Goal: Task Accomplishment & Management: Manage account settings

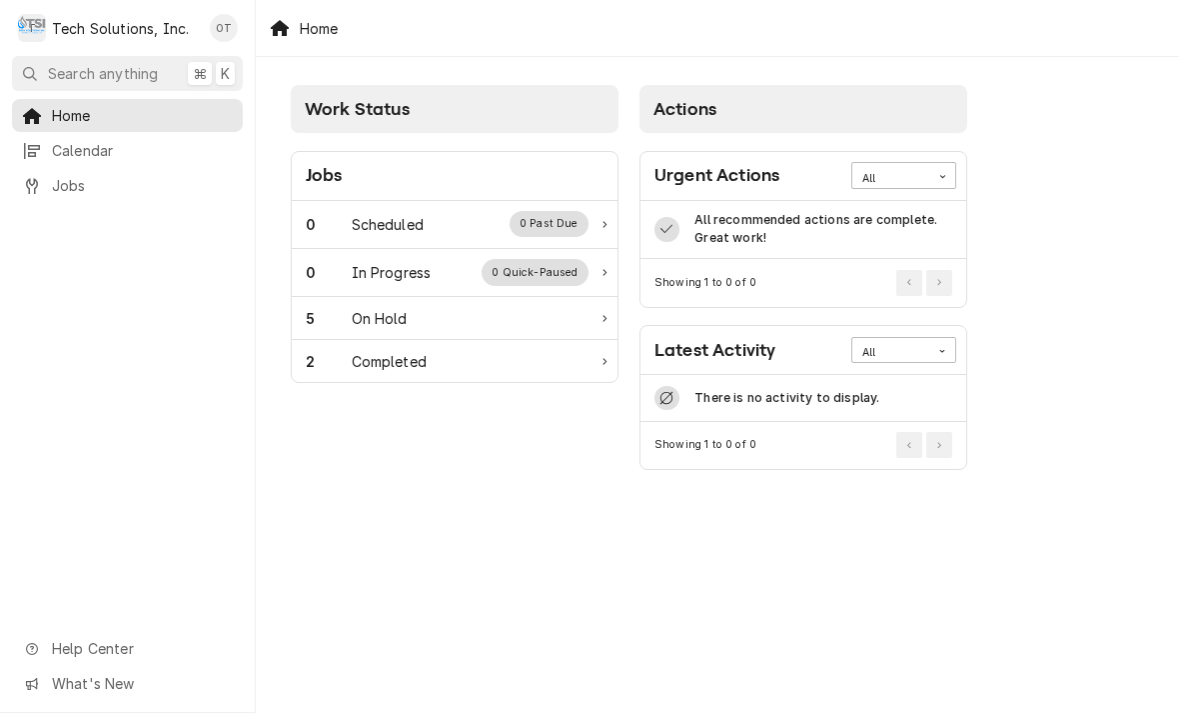
click at [387, 322] on div "On Hold" at bounding box center [380, 318] width 56 height 21
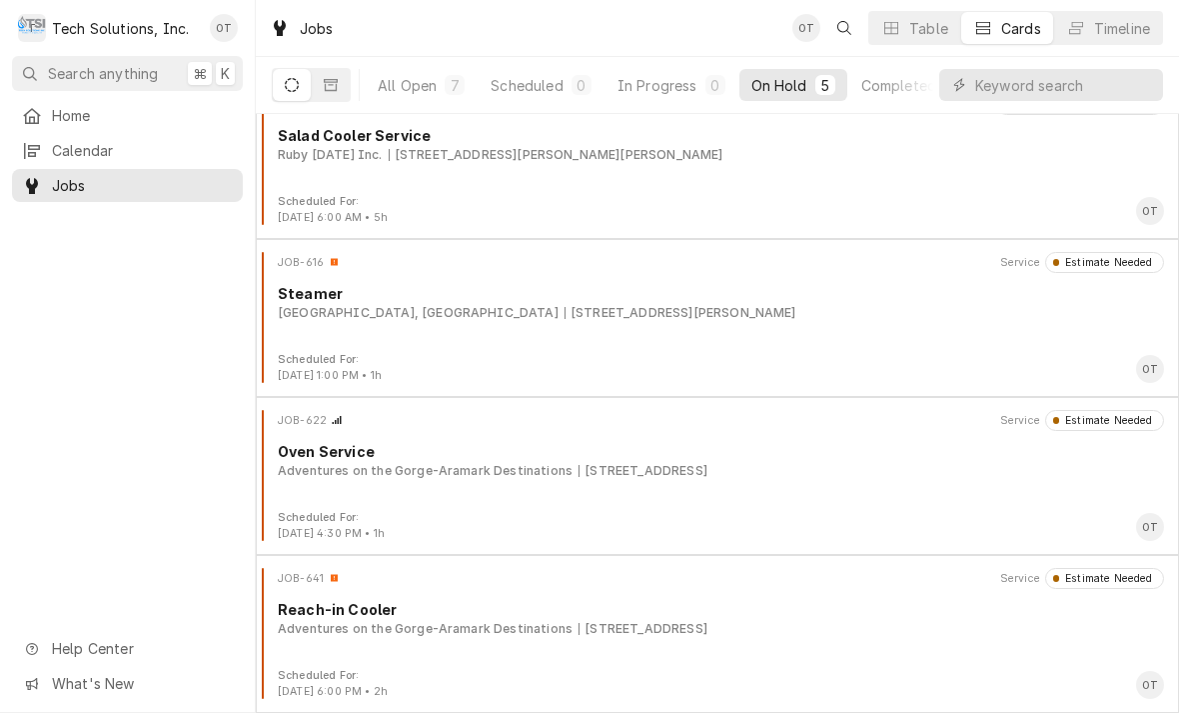
scroll to position [191, 0]
click at [435, 616] on div "Reach-in Cooler" at bounding box center [721, 609] width 886 height 21
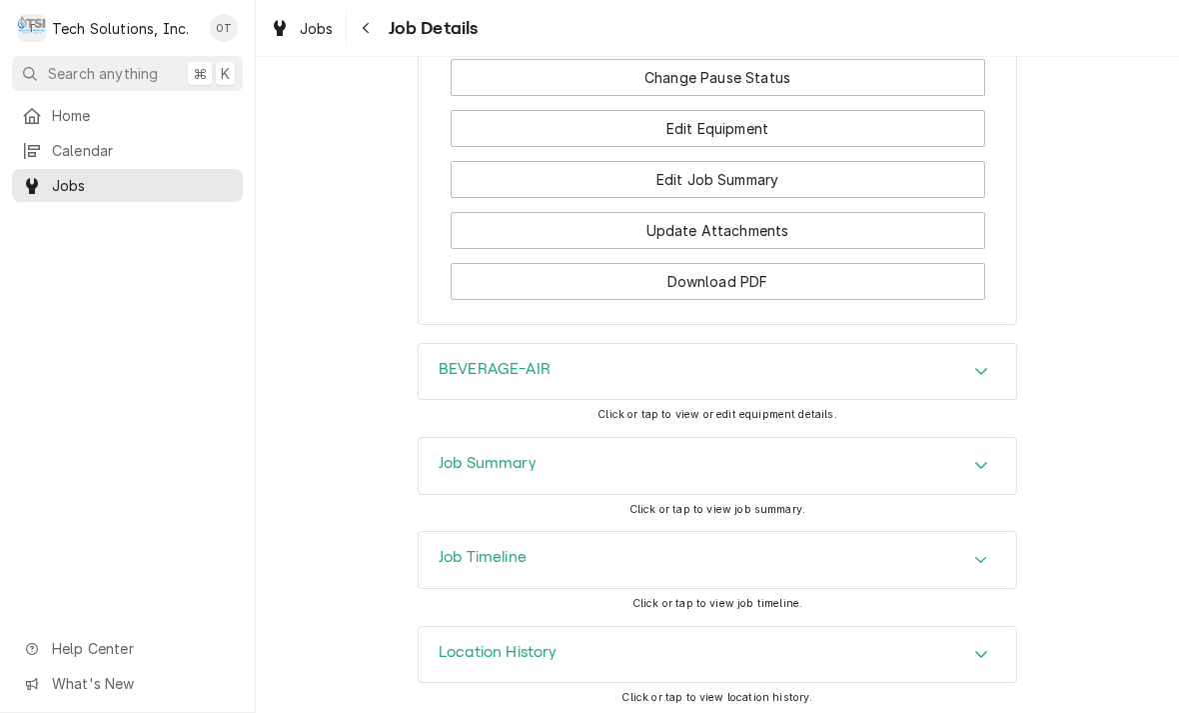
scroll to position [2183, 0]
click at [979, 365] on icon "Accordion Header" at bounding box center [981, 373] width 14 height 16
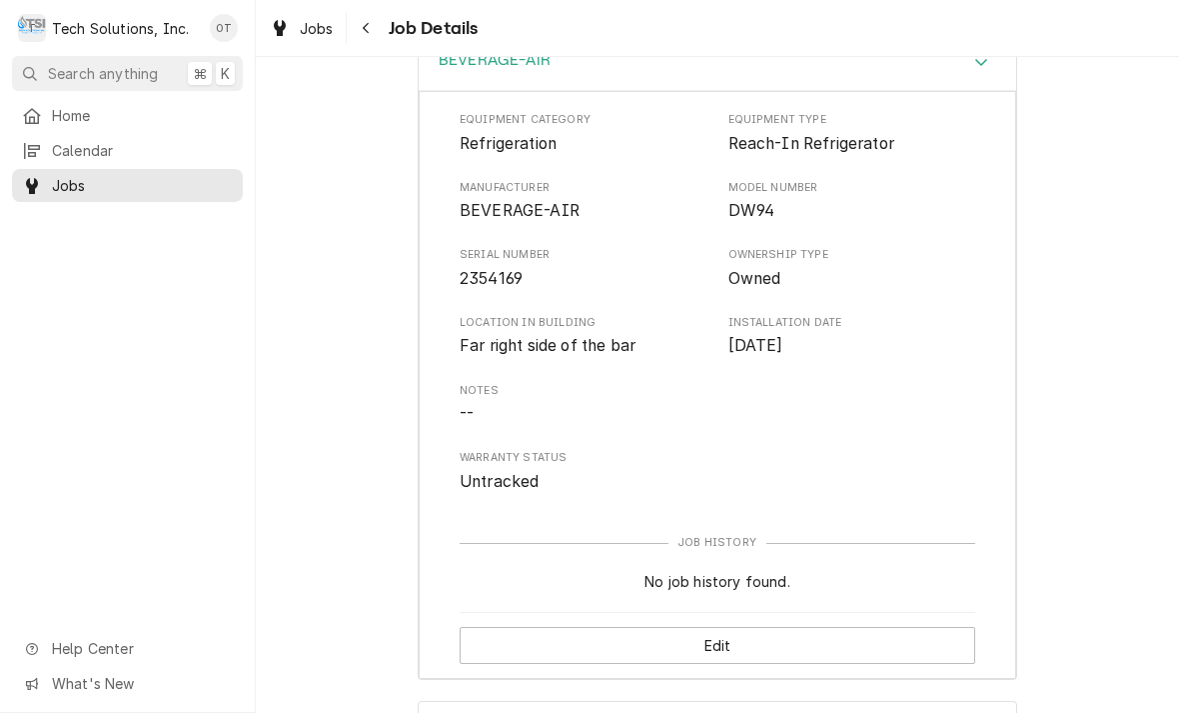
scroll to position [2497, 0]
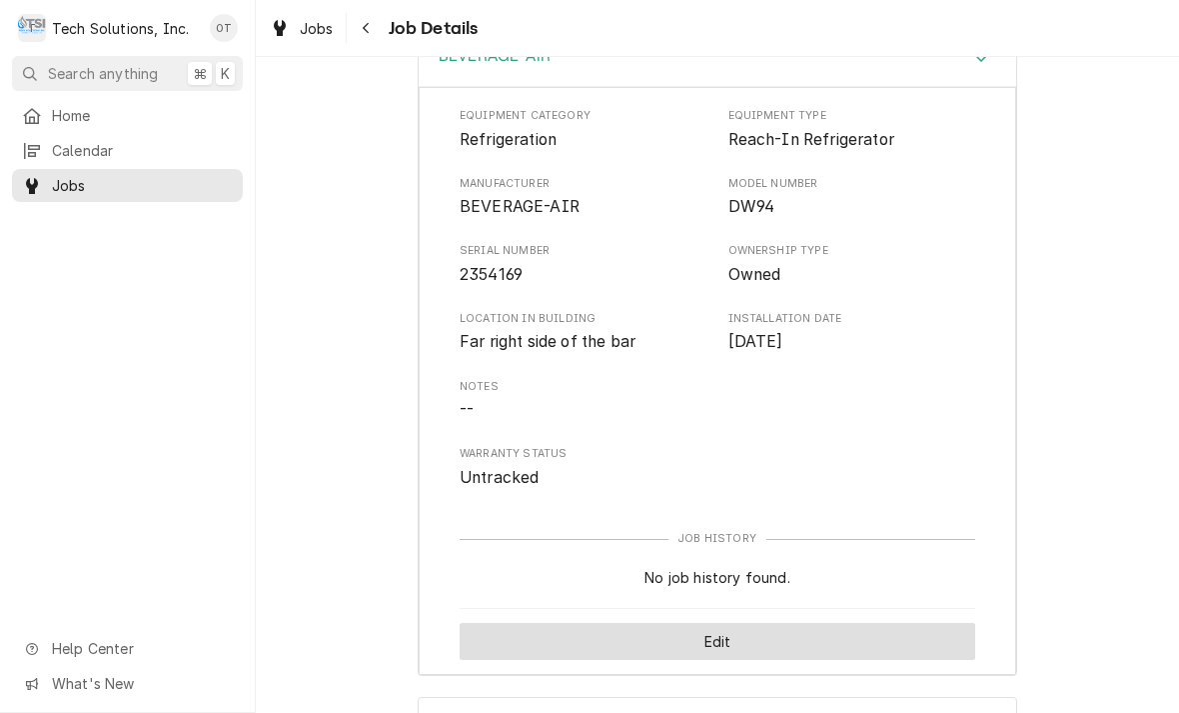
click at [722, 623] on button "Edit" at bounding box center [718, 641] width 516 height 37
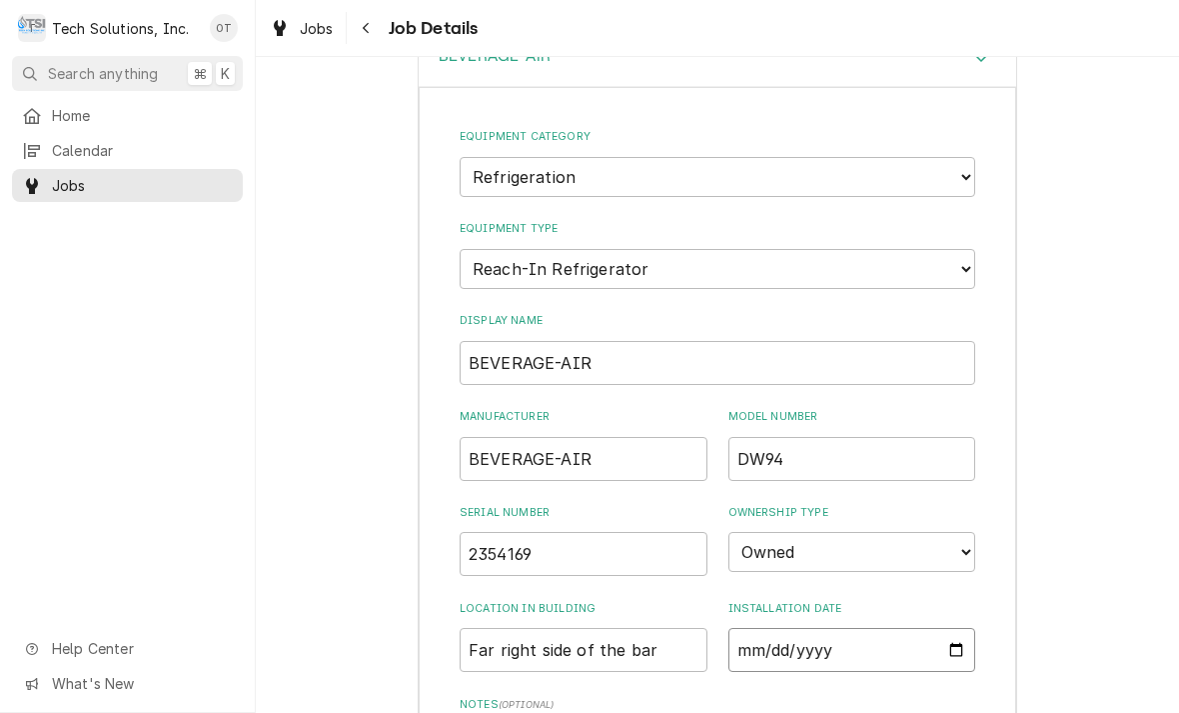
click at [871, 628] on input "2025-08-28" at bounding box center [853, 650] width 248 height 44
type input "1997-09-28"
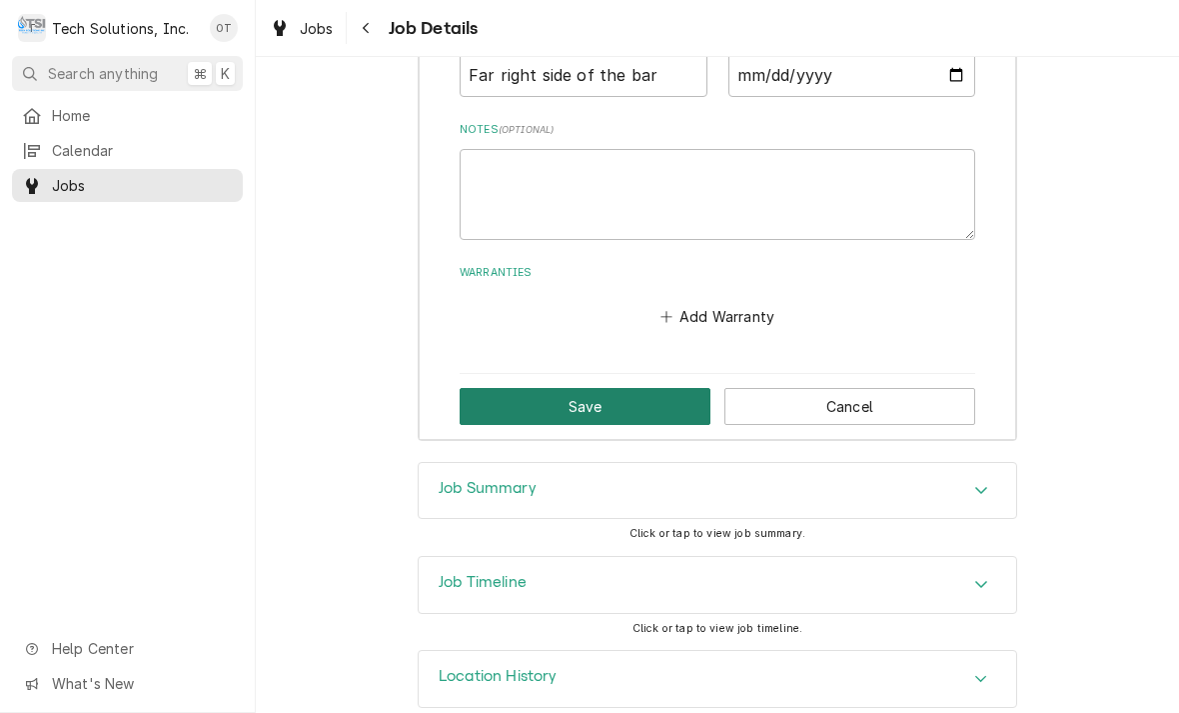
click at [598, 388] on button "Save" at bounding box center [585, 406] width 251 height 37
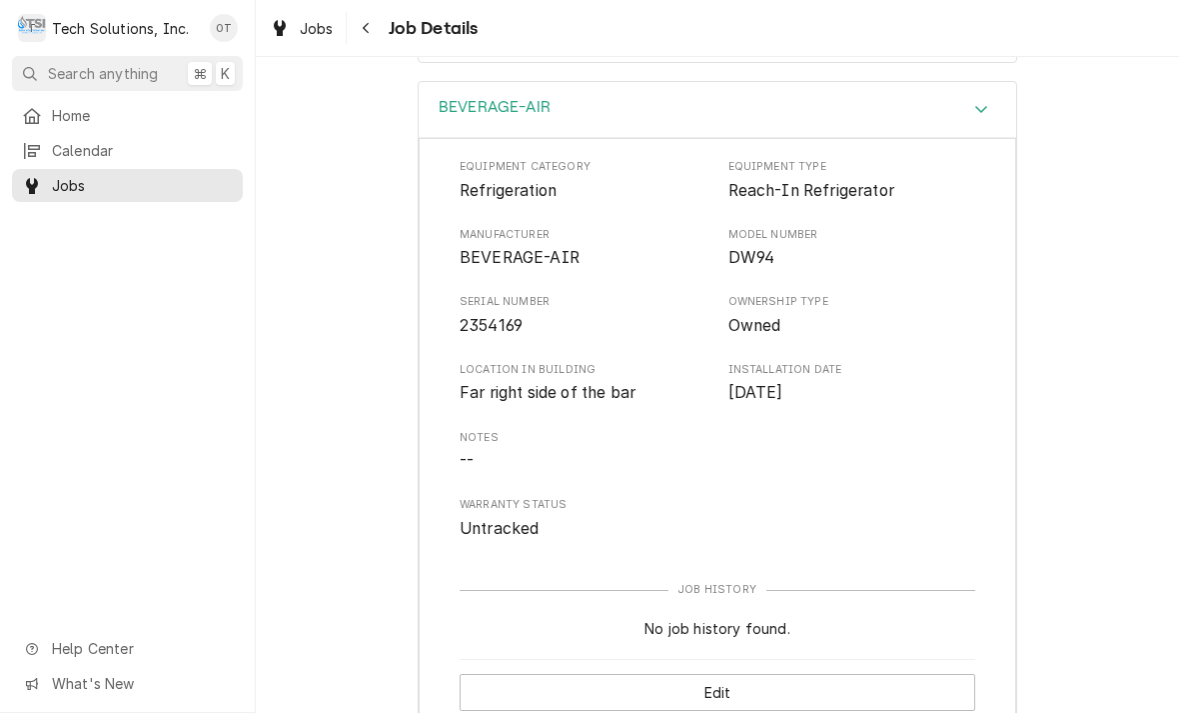
scroll to position [2450, 0]
